Goal: Transaction & Acquisition: Purchase product/service

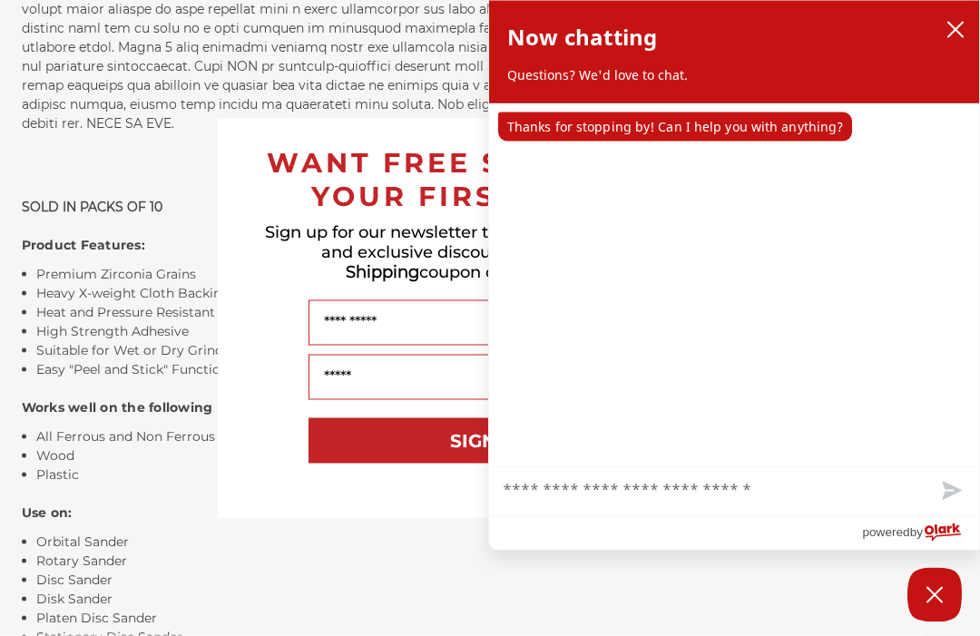
scroll to position [1384, 0]
click at [949, 29] on icon "close chatbox" at bounding box center [956, 30] width 18 height 18
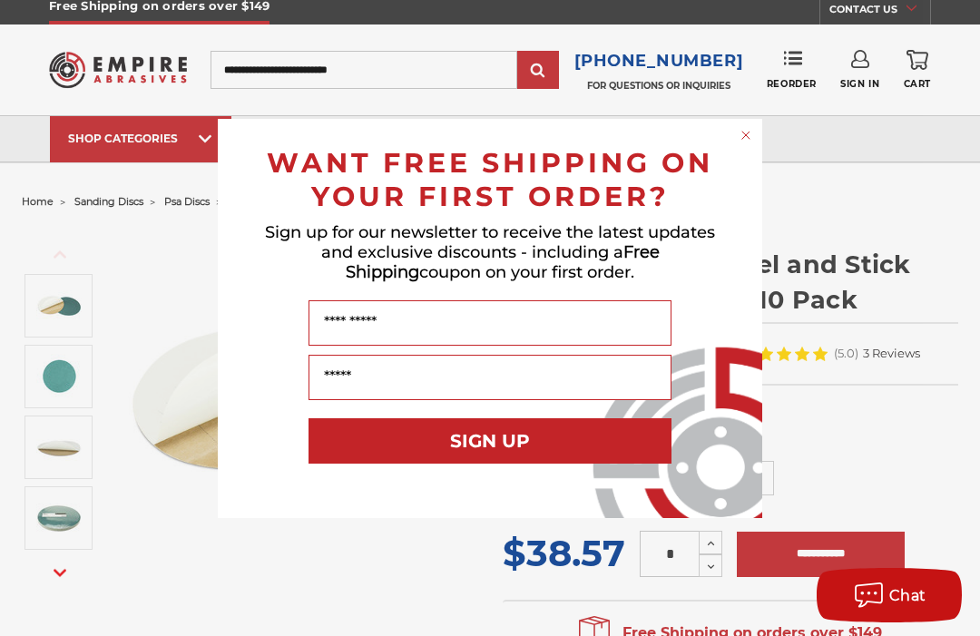
scroll to position [0, 0]
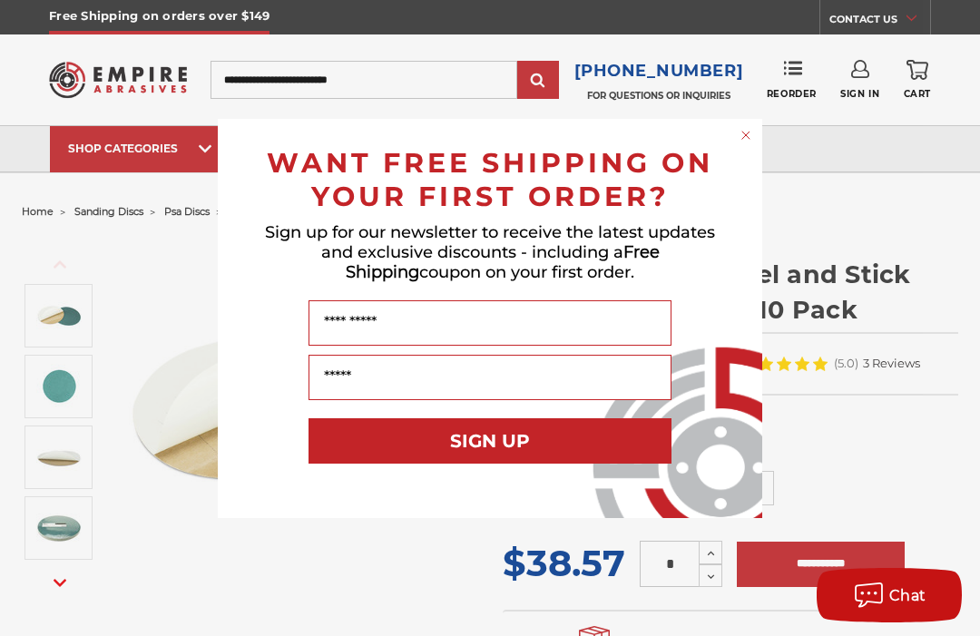
click at [741, 127] on circle "Close dialog" at bounding box center [746, 134] width 17 height 17
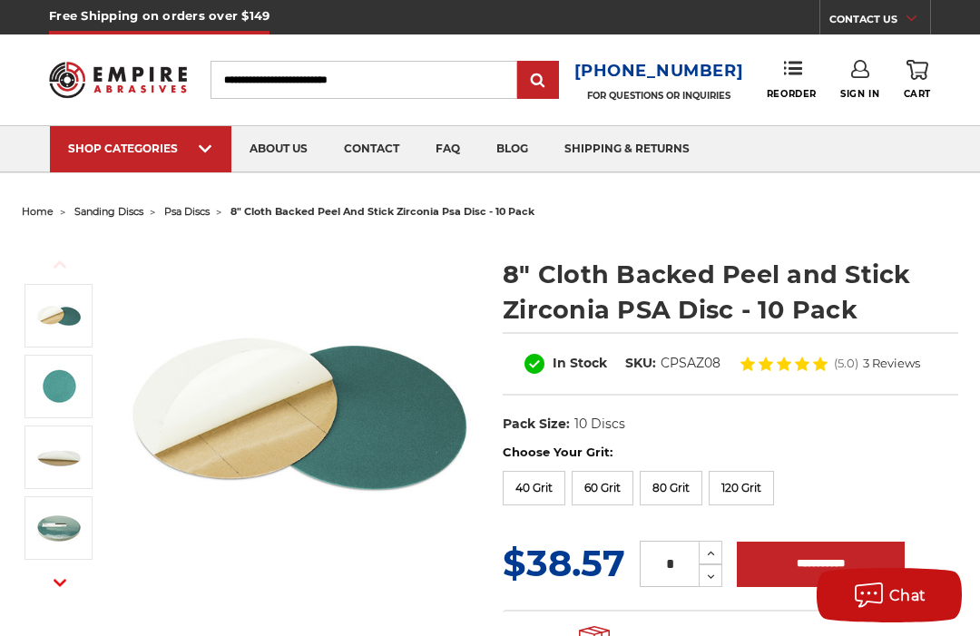
click at [444, 149] on link "faq" at bounding box center [448, 149] width 61 height 46
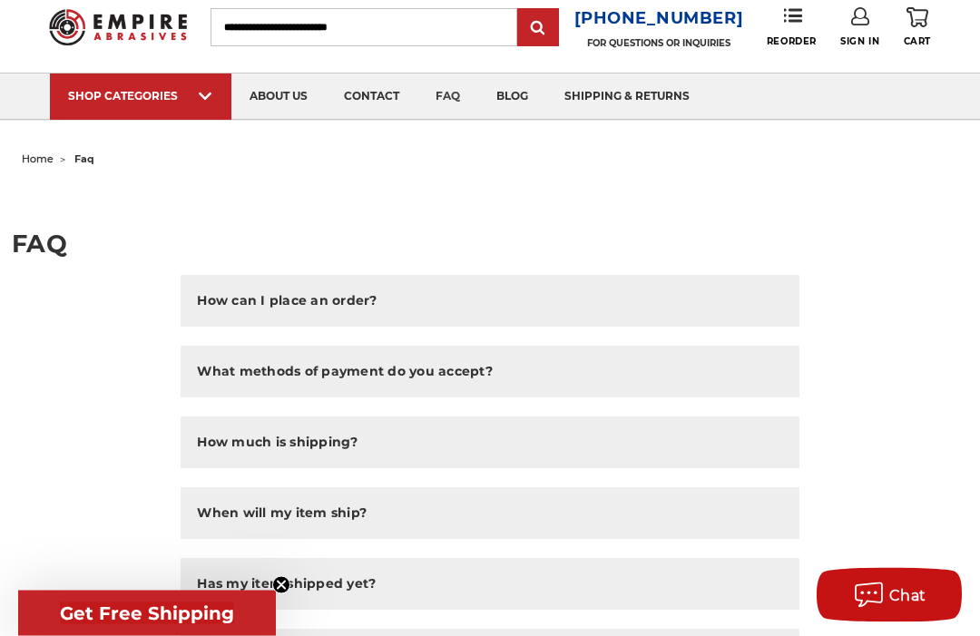
scroll to position [40, 0]
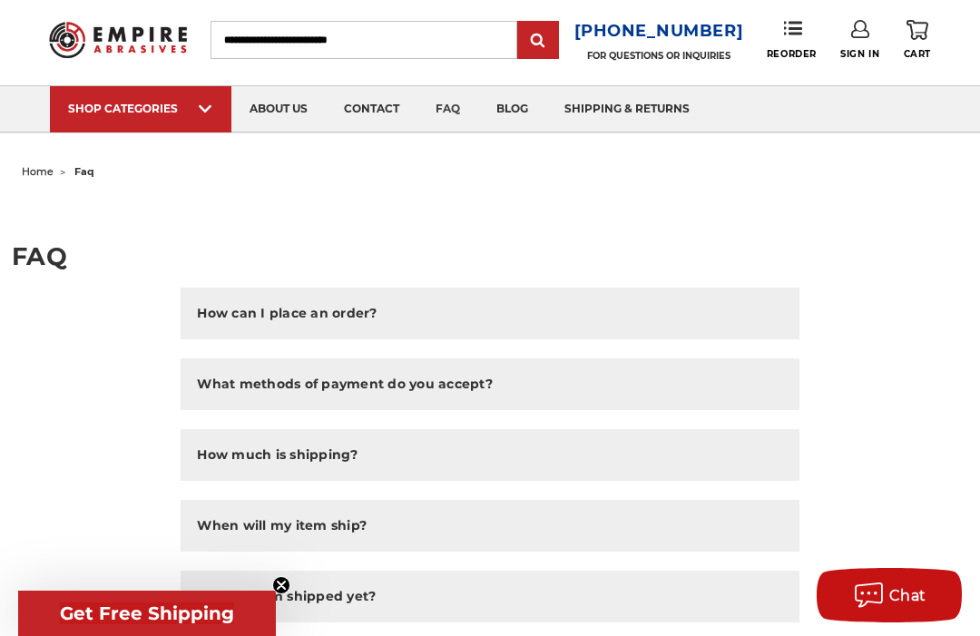
click at [148, 132] on span "sanding discs" at bounding box center [160, 132] width 154 height 0
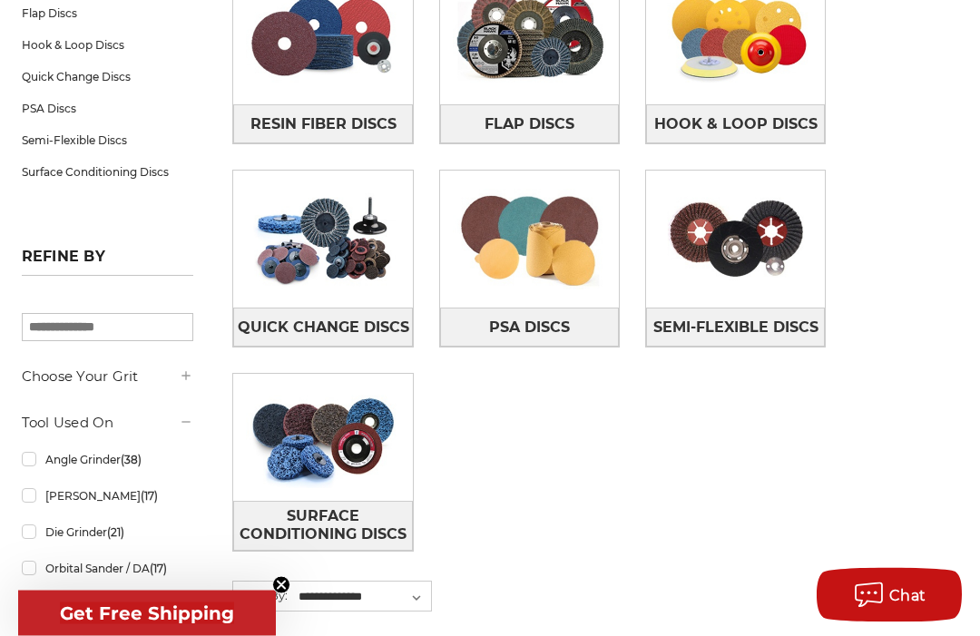
scroll to position [381, 0]
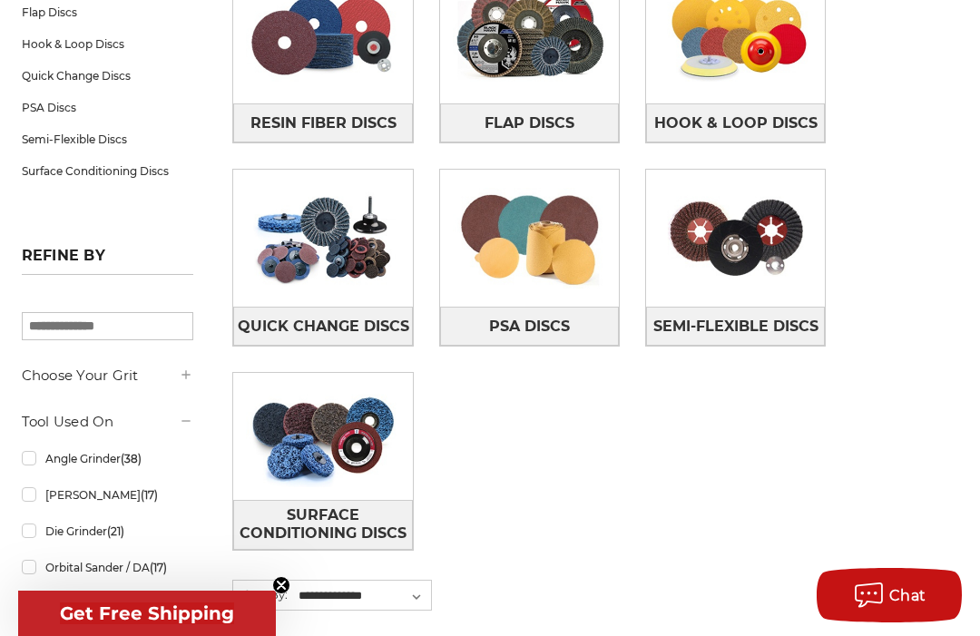
click at [533, 241] on img at bounding box center [529, 238] width 179 height 126
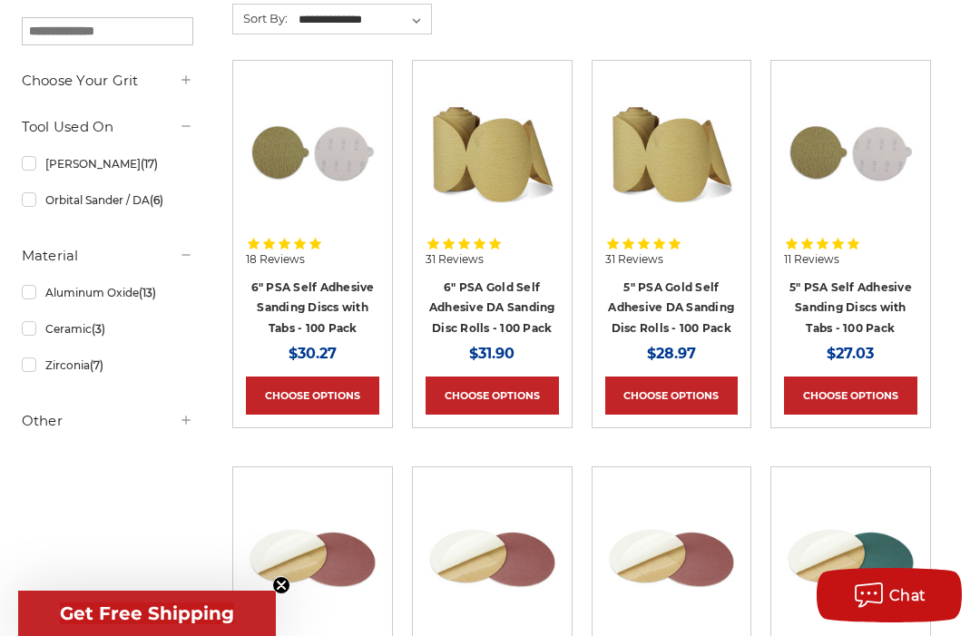
scroll to position [336, 0]
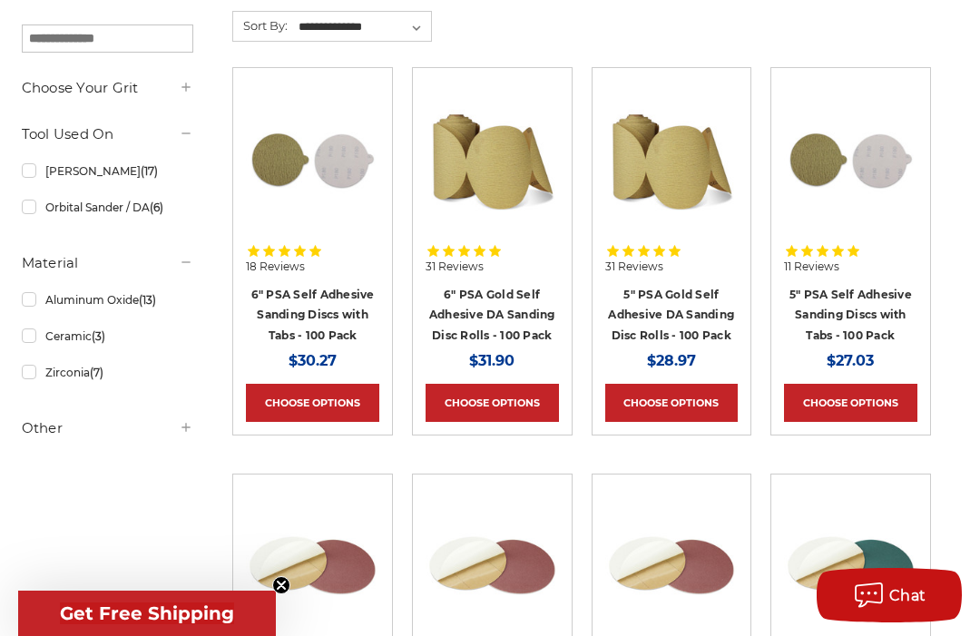
click at [29, 308] on link "Aluminum Oxide (13)" at bounding box center [108, 300] width 172 height 32
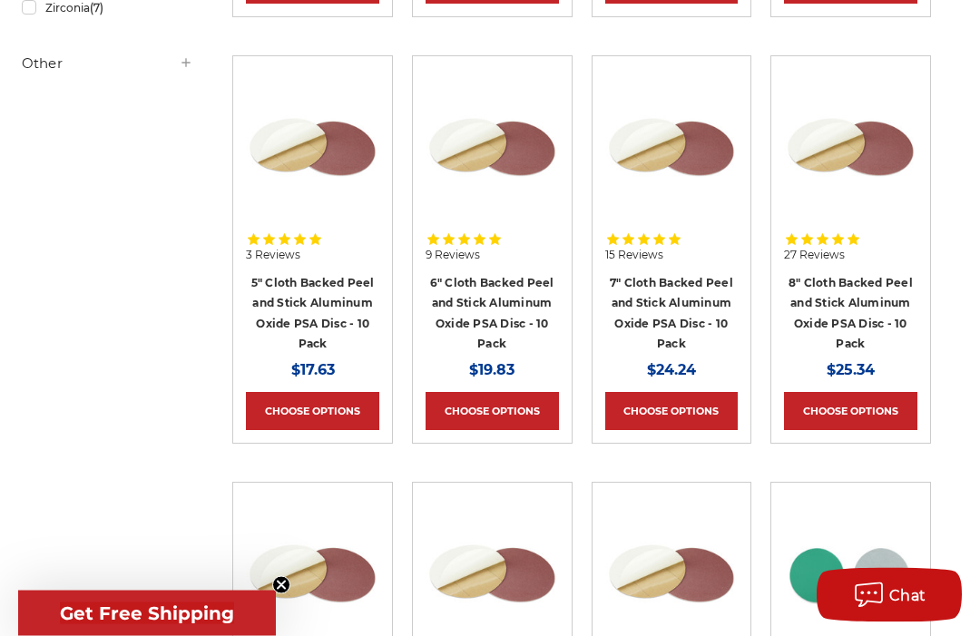
scroll to position [747, 0]
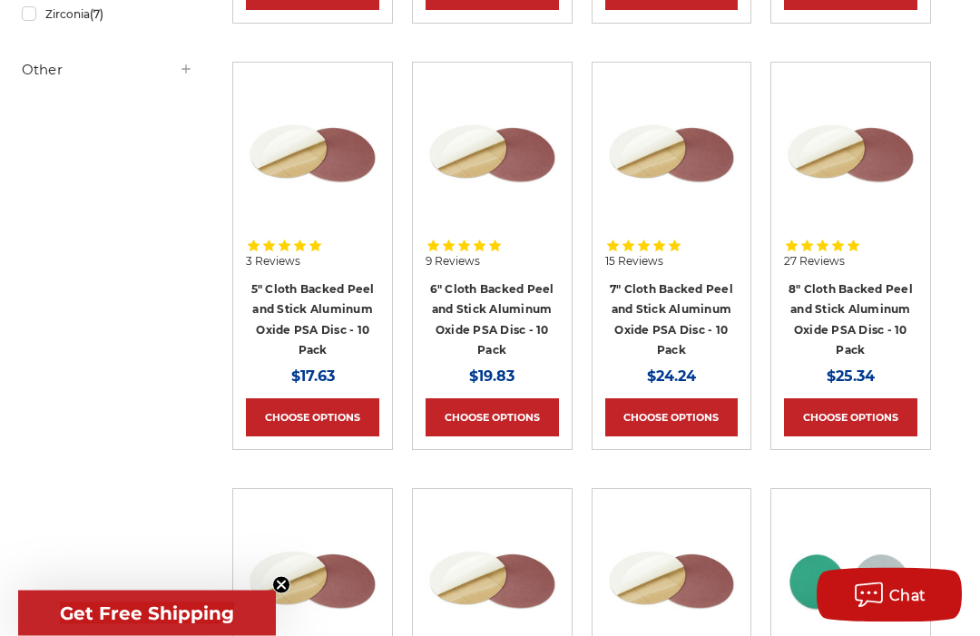
click at [851, 305] on link "8" Cloth Backed Peel and Stick Aluminum Oxide PSA Disc - 10 Pack" at bounding box center [851, 320] width 124 height 75
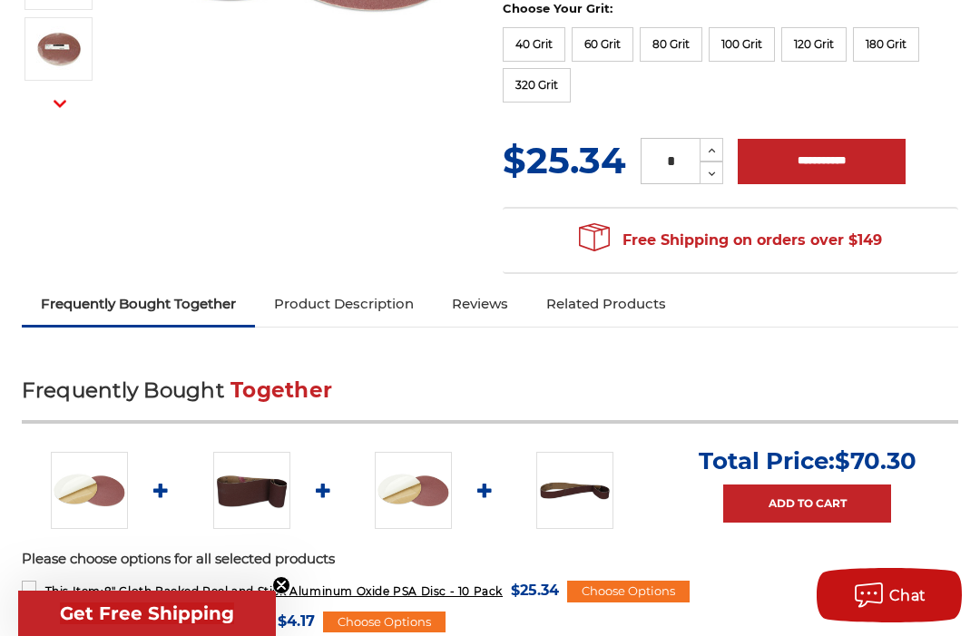
click at [353, 300] on link "Product Description" at bounding box center [344, 304] width 178 height 40
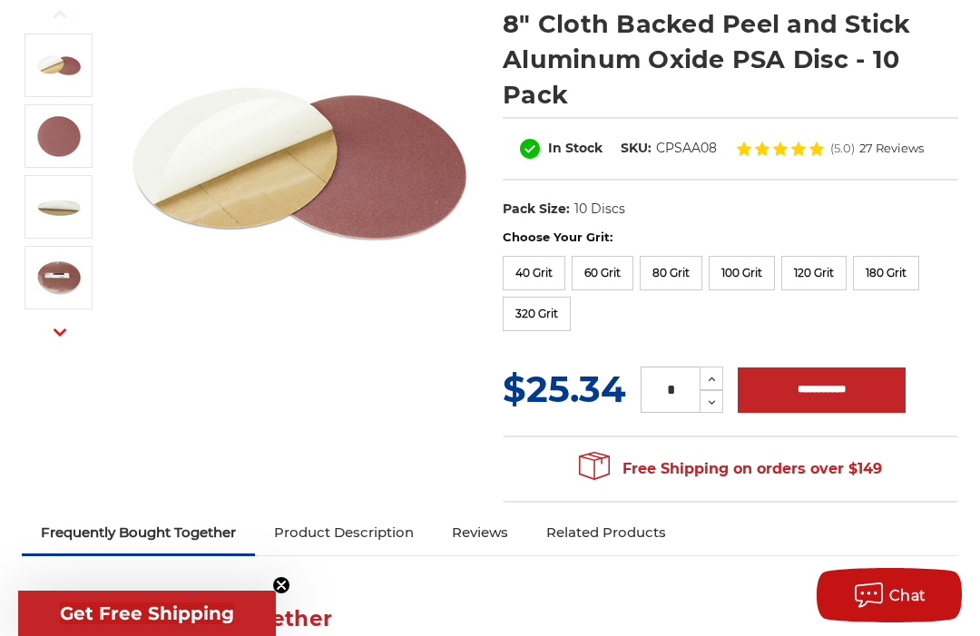
scroll to position [246, 0]
